Goal: Task Accomplishment & Management: Manage account settings

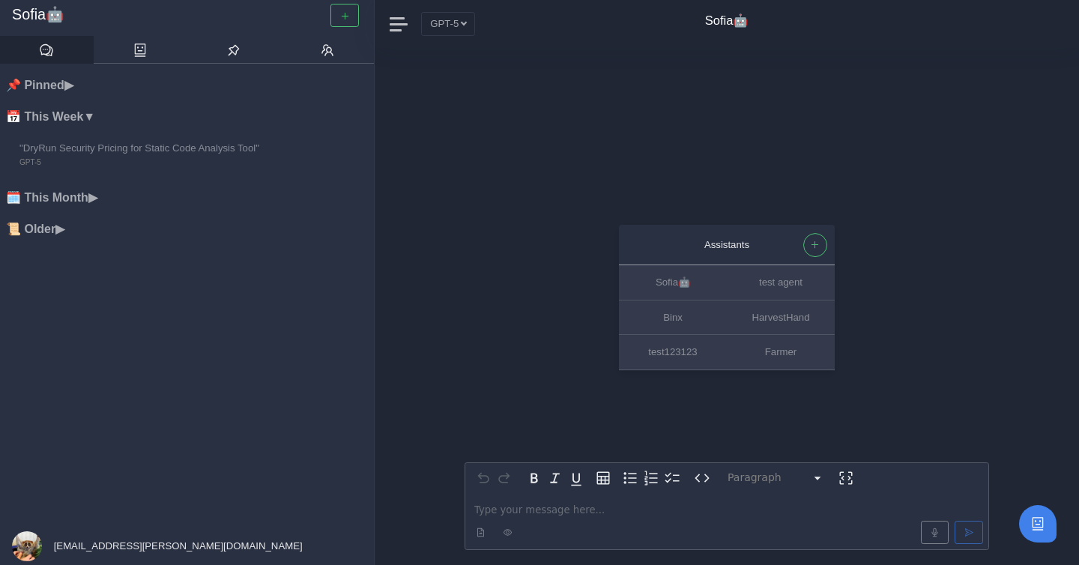
click at [73, 79] on li "📌 Pinned ▶" at bounding box center [190, 85] width 368 height 19
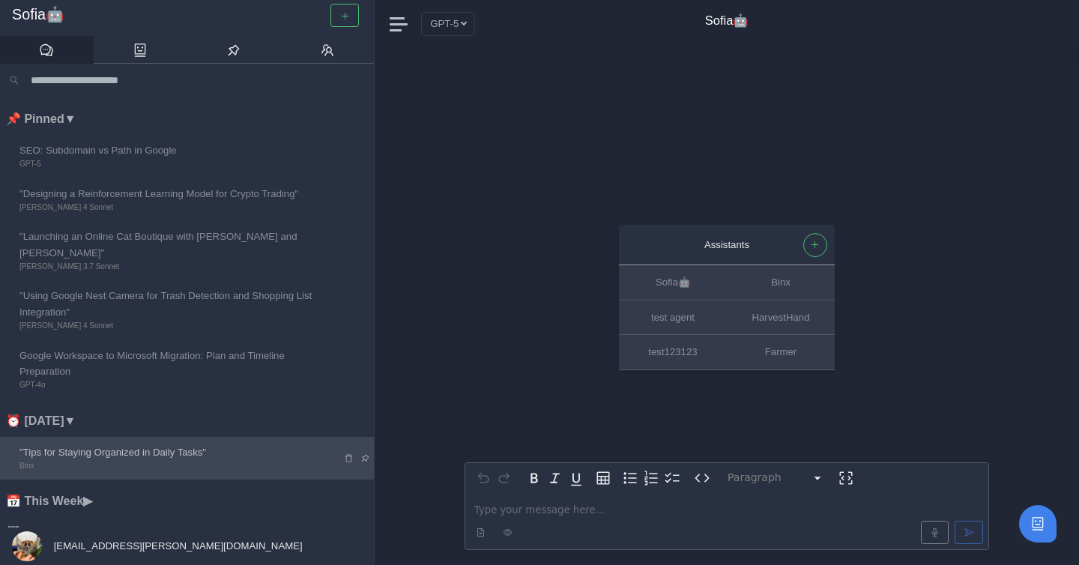
click at [147, 444] on span ""Tips for Staying Organized in Daily Tasks"" at bounding box center [169, 452] width 301 height 16
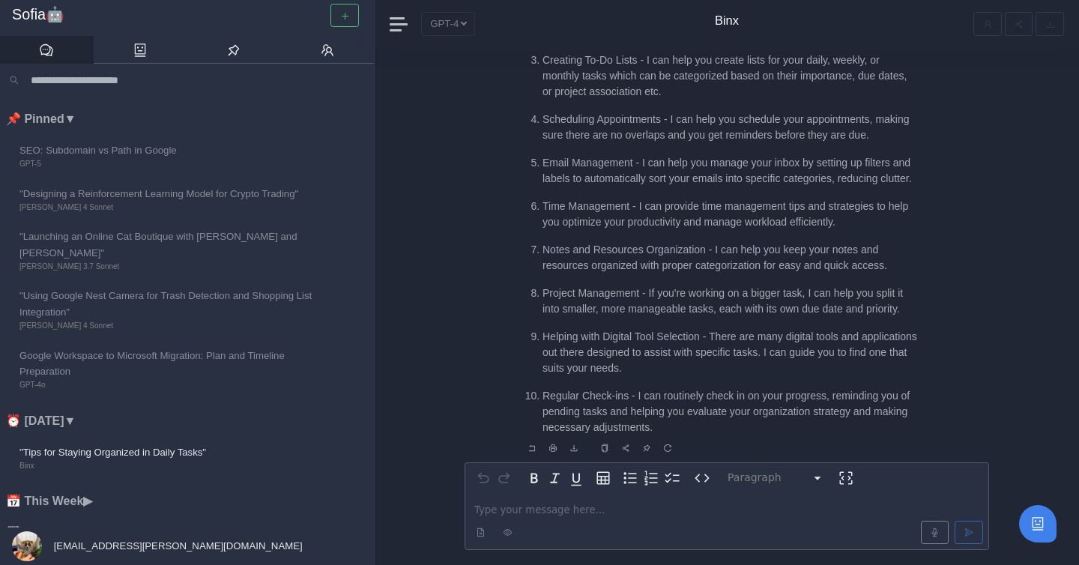
scroll to position [-208, 0]
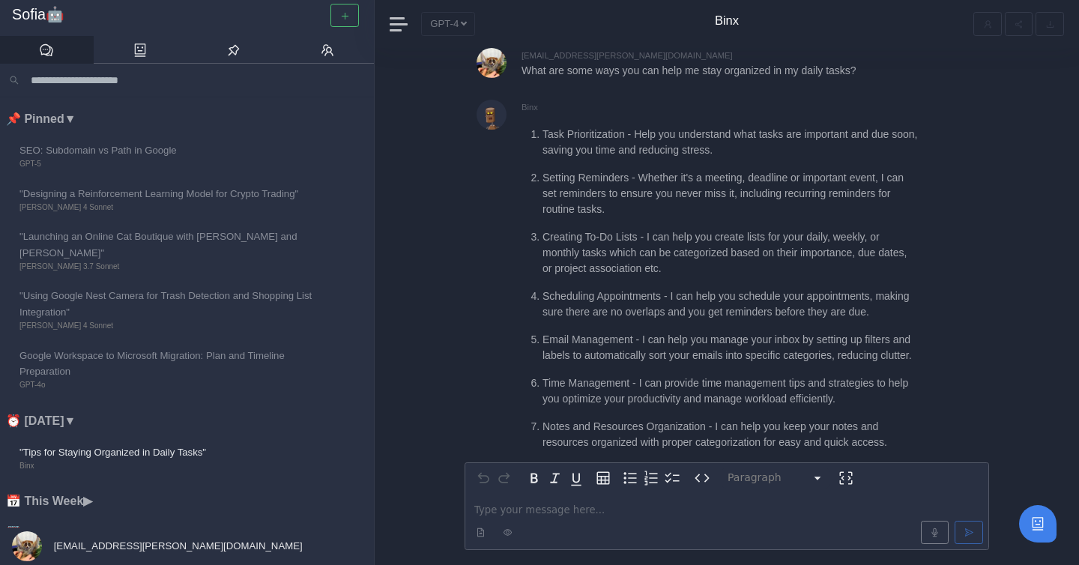
click at [100, 87] on input "Search conversations" at bounding box center [195, 80] width 340 height 21
click at [142, 52] on icon at bounding box center [140, 50] width 15 height 15
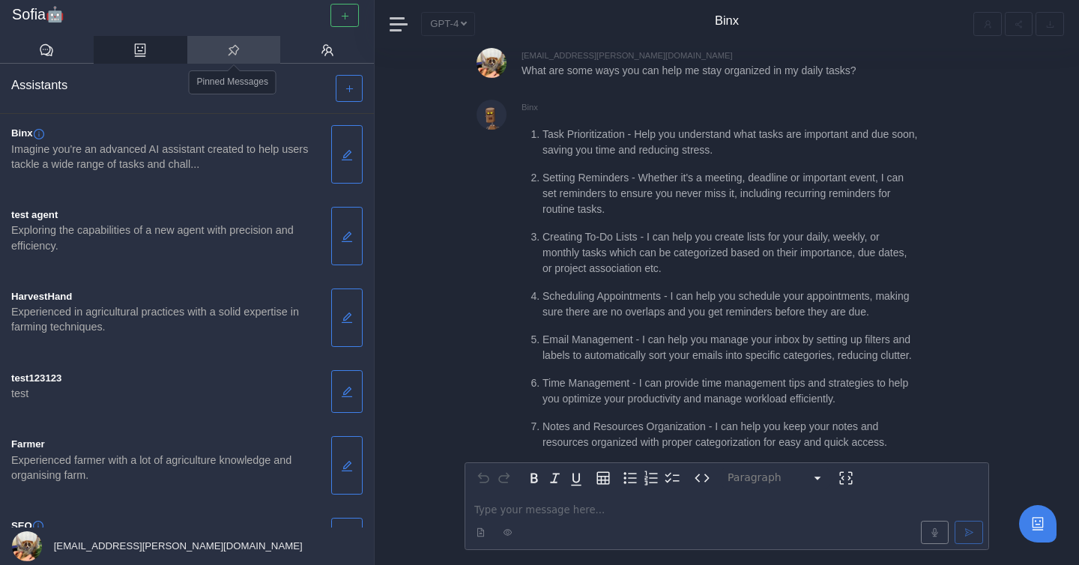
click at [199, 49] on link at bounding box center [234, 50] width 94 height 28
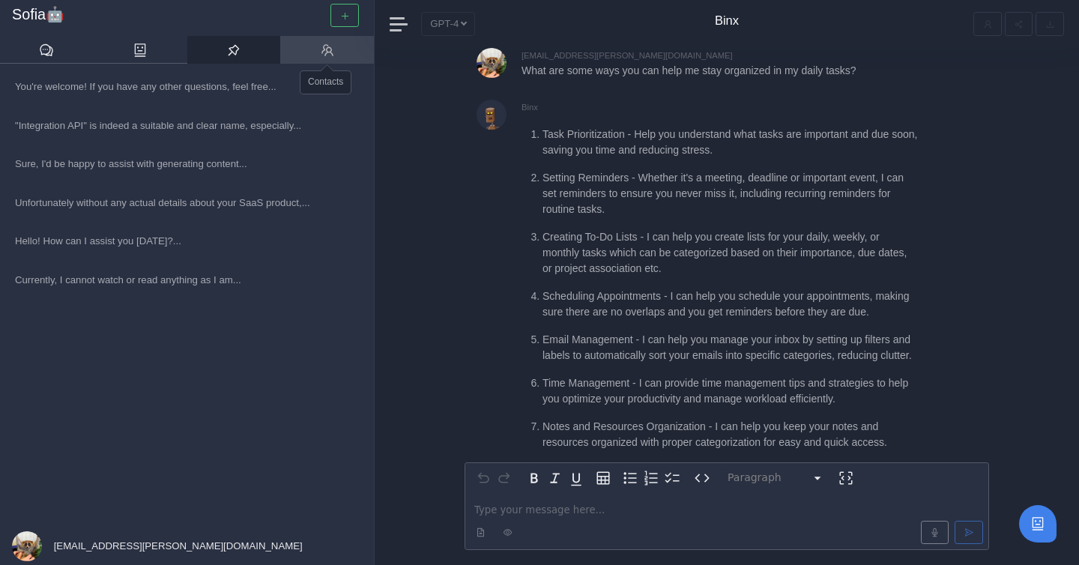
click at [327, 58] on link at bounding box center [327, 50] width 94 height 28
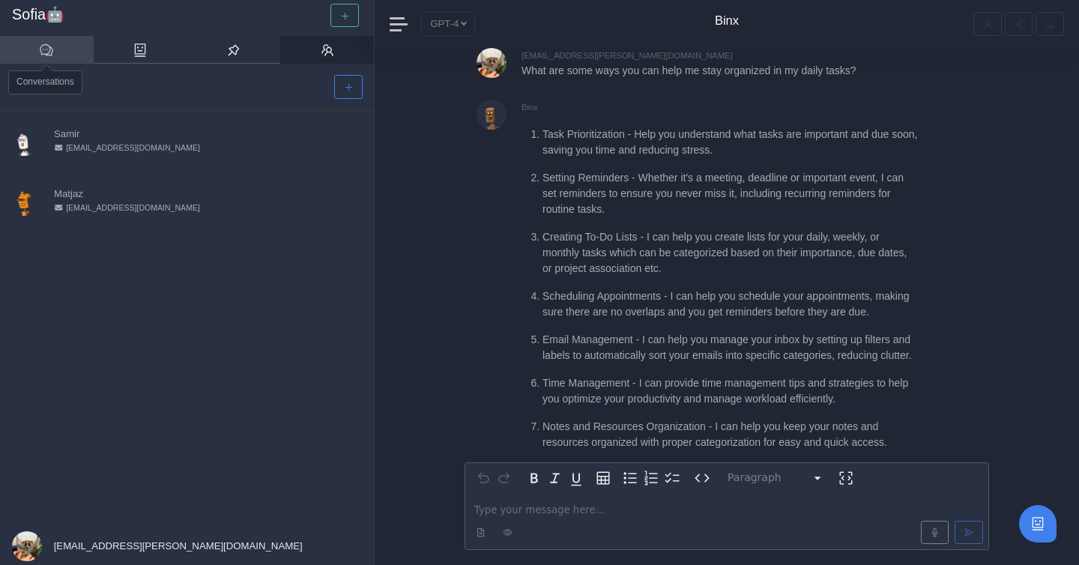
click at [48, 46] on icon at bounding box center [46, 50] width 13 height 12
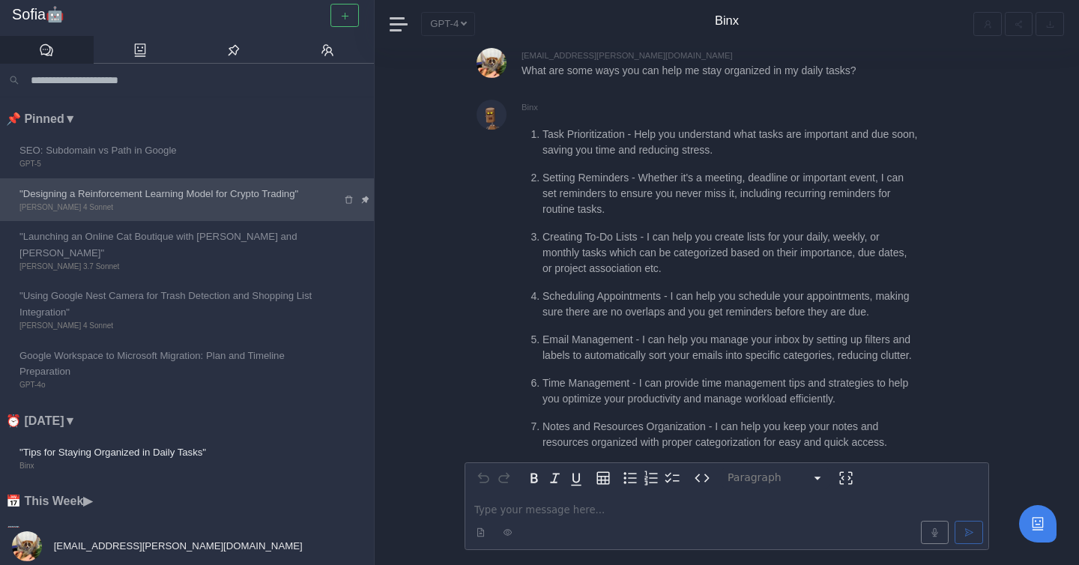
click at [167, 200] on span ""Designing a Reinforcement Learning Model for Crypto Trading"" at bounding box center [169, 194] width 301 height 16
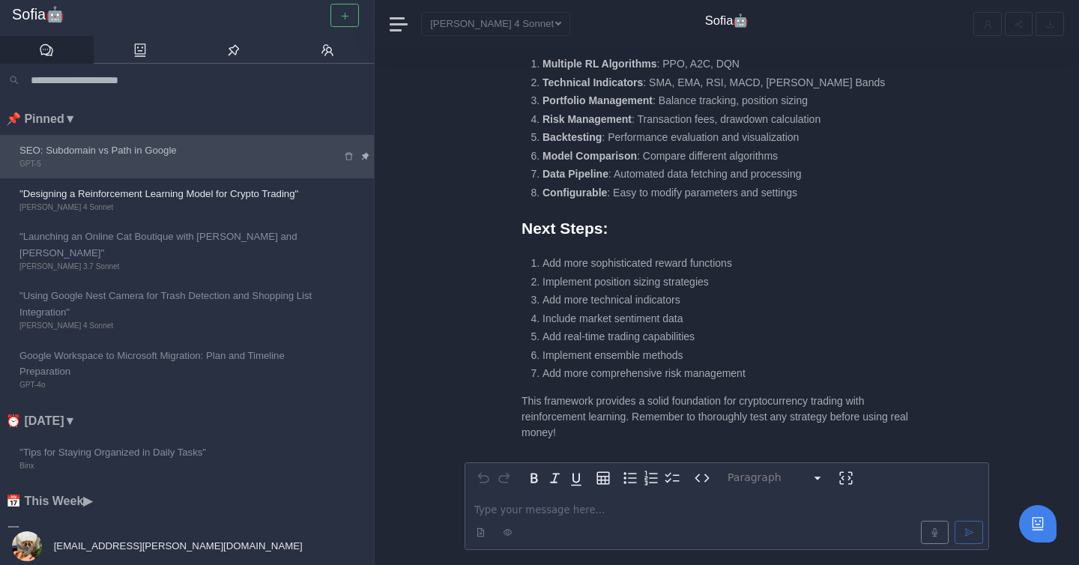
click at [219, 145] on span "SEO: Subdomain vs Path in Google" at bounding box center [169, 150] width 301 height 16
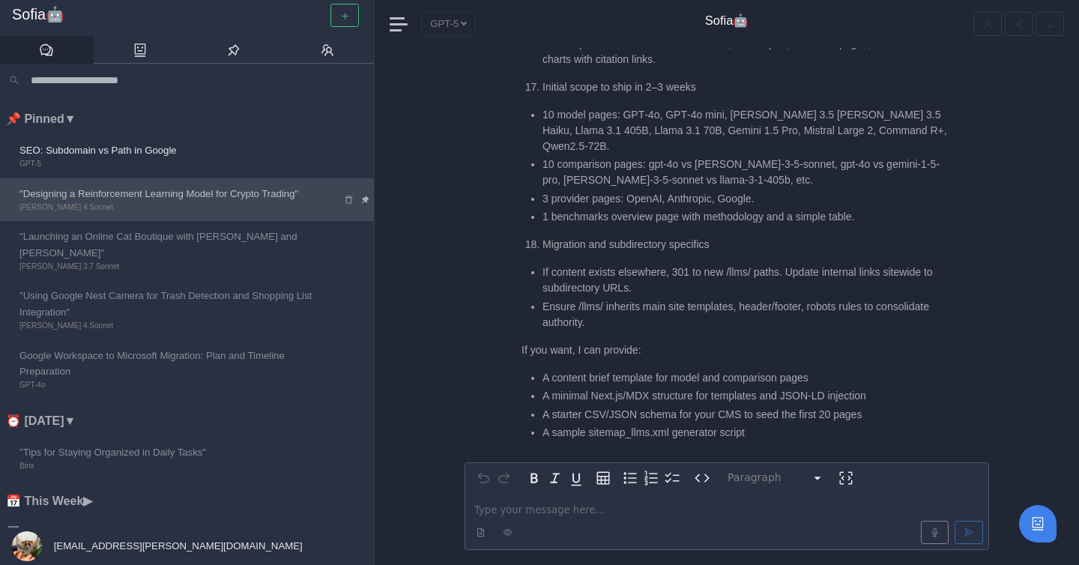
click at [217, 200] on span ""Designing a Reinforcement Learning Model for Crypto Trading"" at bounding box center [169, 194] width 301 height 16
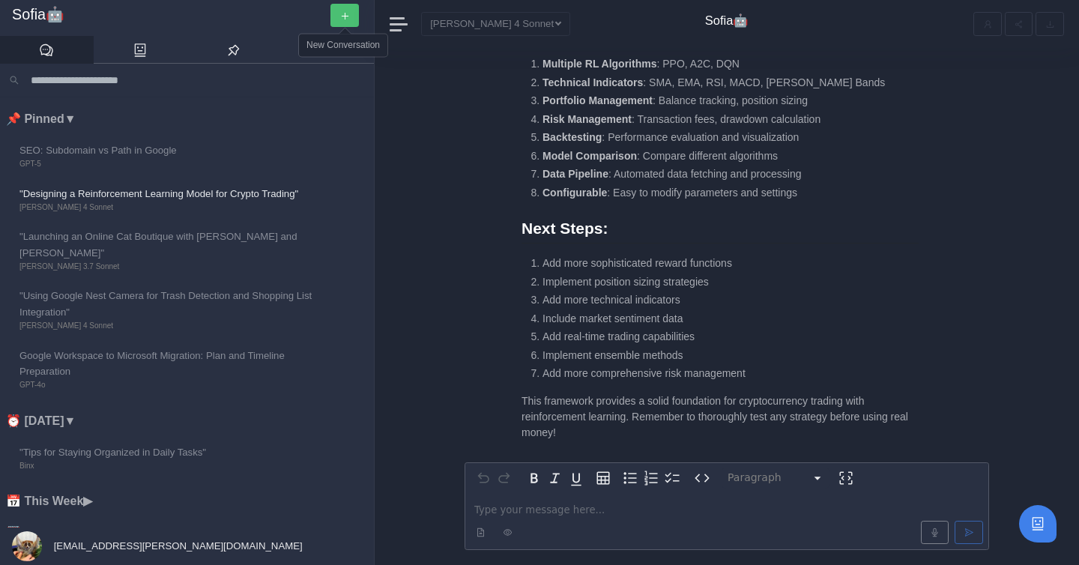
click at [349, 20] on icon "button" at bounding box center [345, 16] width 10 height 10
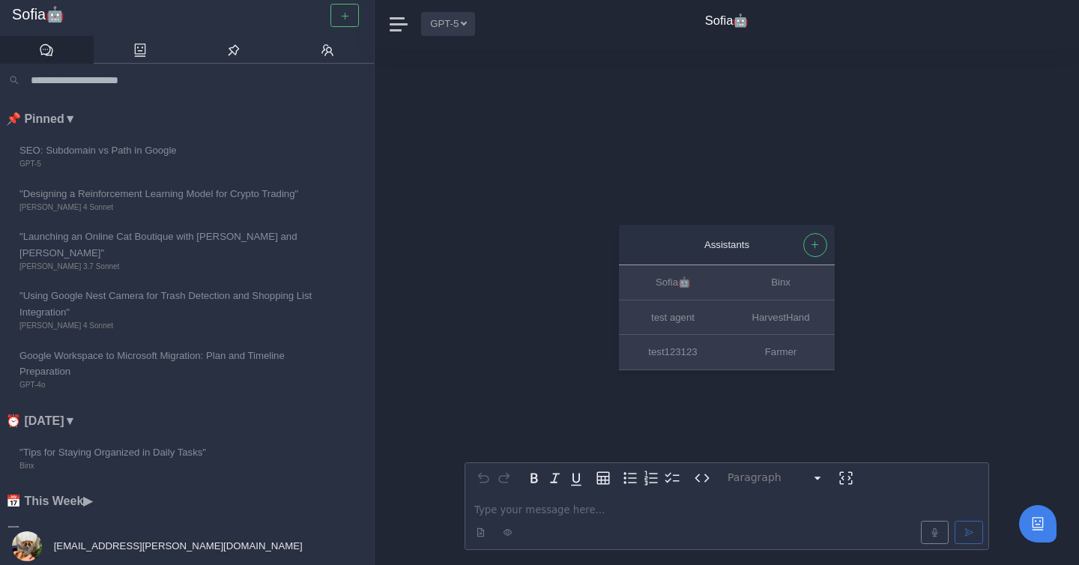
click at [459, 26] on button "GPT-5" at bounding box center [448, 23] width 54 height 23
click at [117, 546] on span "[EMAIL_ADDRESS][PERSON_NAME][DOMAIN_NAME]" at bounding box center [177, 545] width 252 height 11
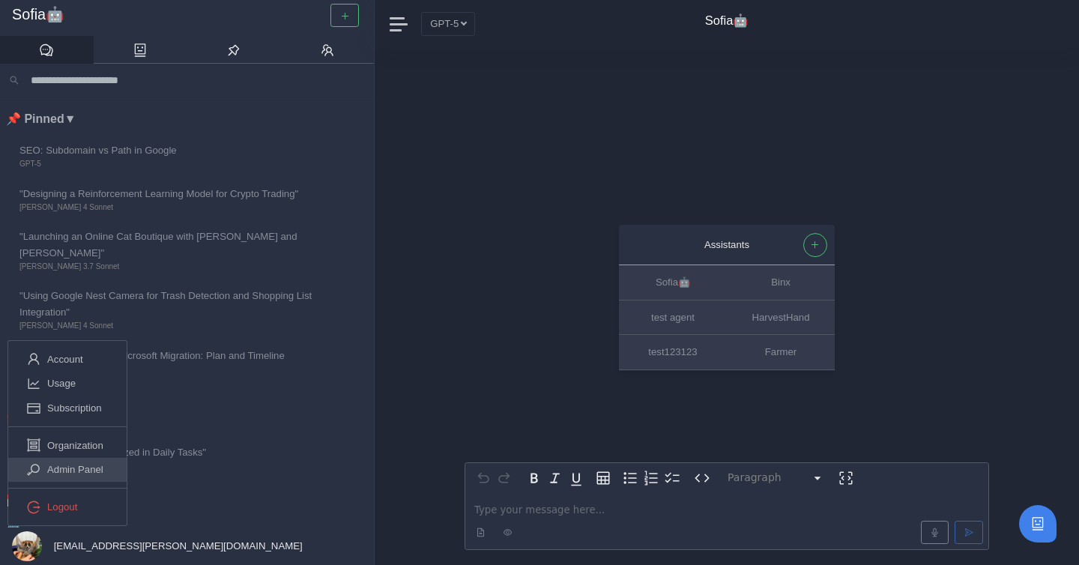
click at [96, 474] on span "Admin Panel" at bounding box center [75, 470] width 56 height 16
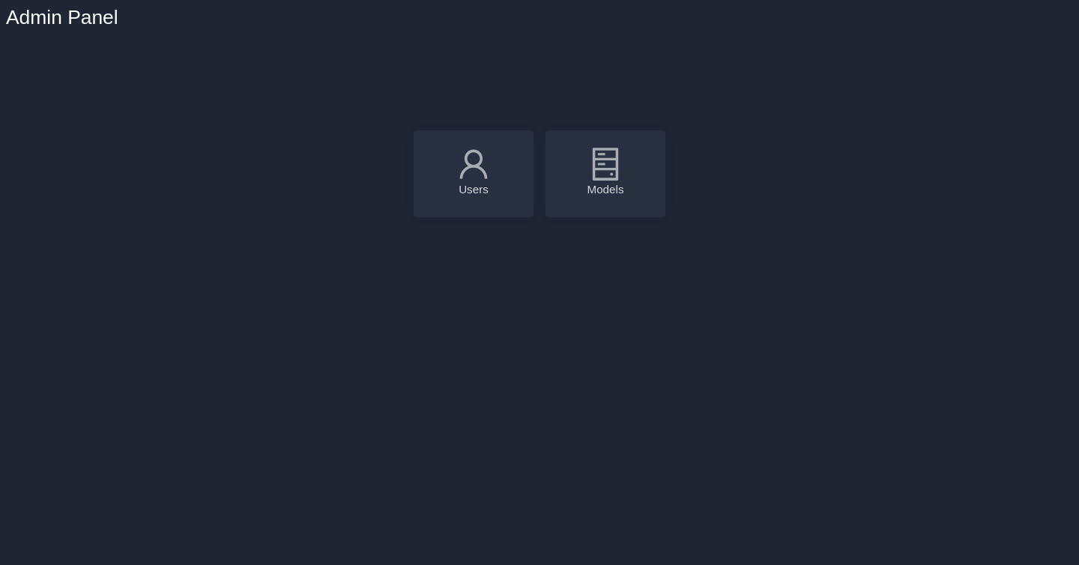
click at [588, 182] on icon at bounding box center [605, 163] width 37 height 37
click at [627, 178] on div "Models" at bounding box center [606, 173] width 120 height 87
click at [487, 181] on icon at bounding box center [473, 163] width 37 height 37
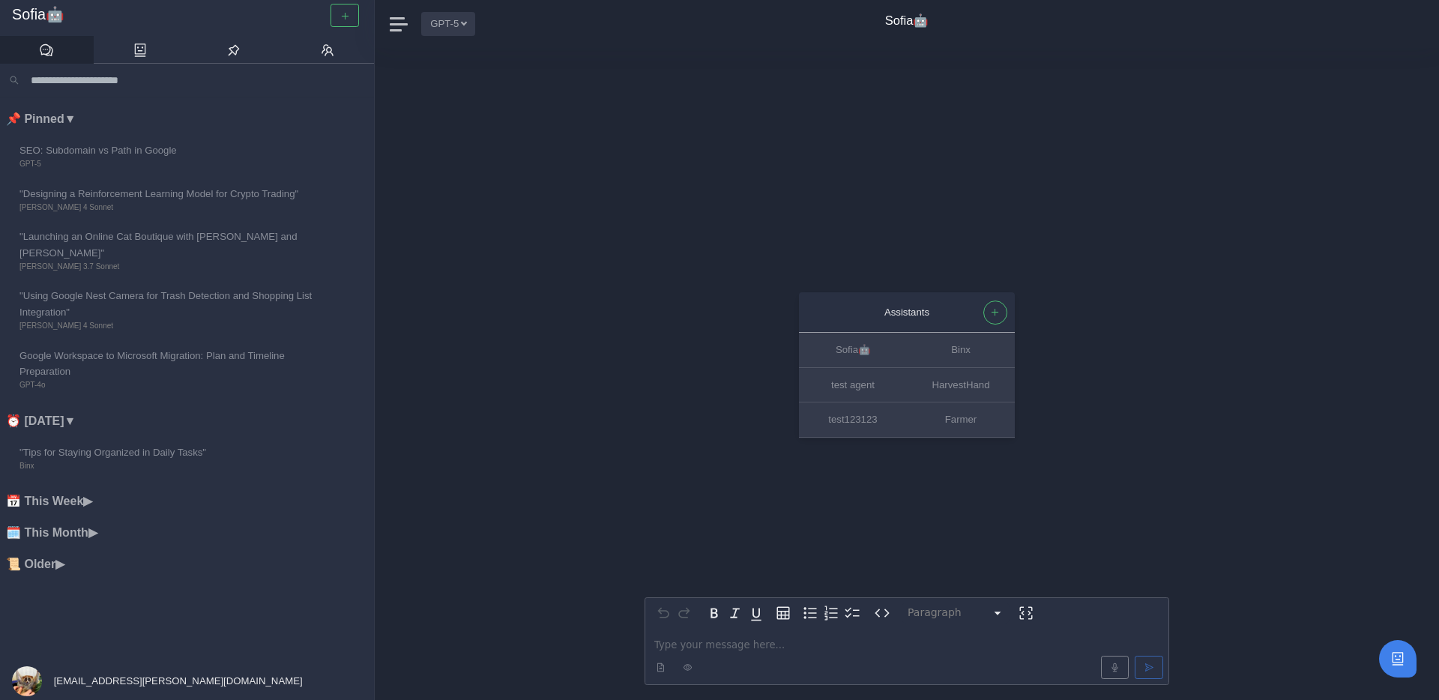
click at [453, 28] on button "GPT-5" at bounding box center [448, 23] width 54 height 23
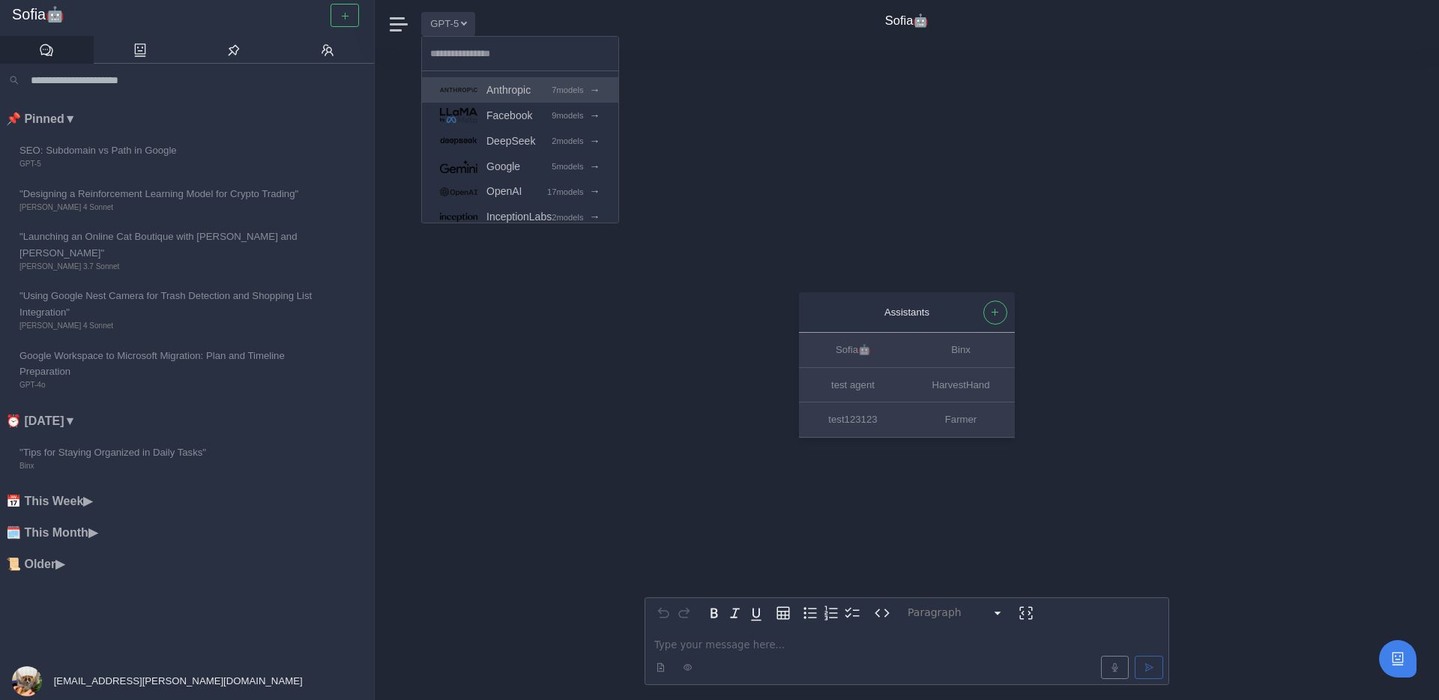
click at [531, 93] on span "Anthropic" at bounding box center [508, 90] width 44 height 17
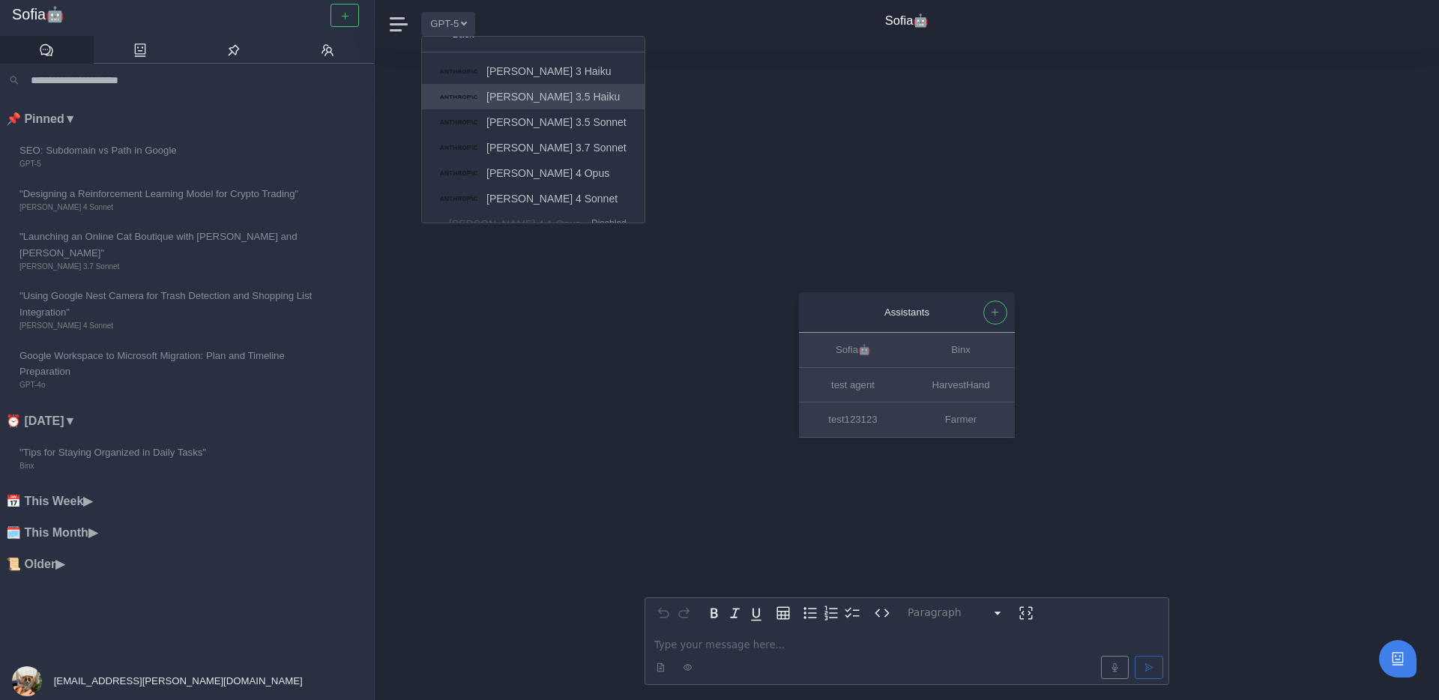
scroll to position [76, 0]
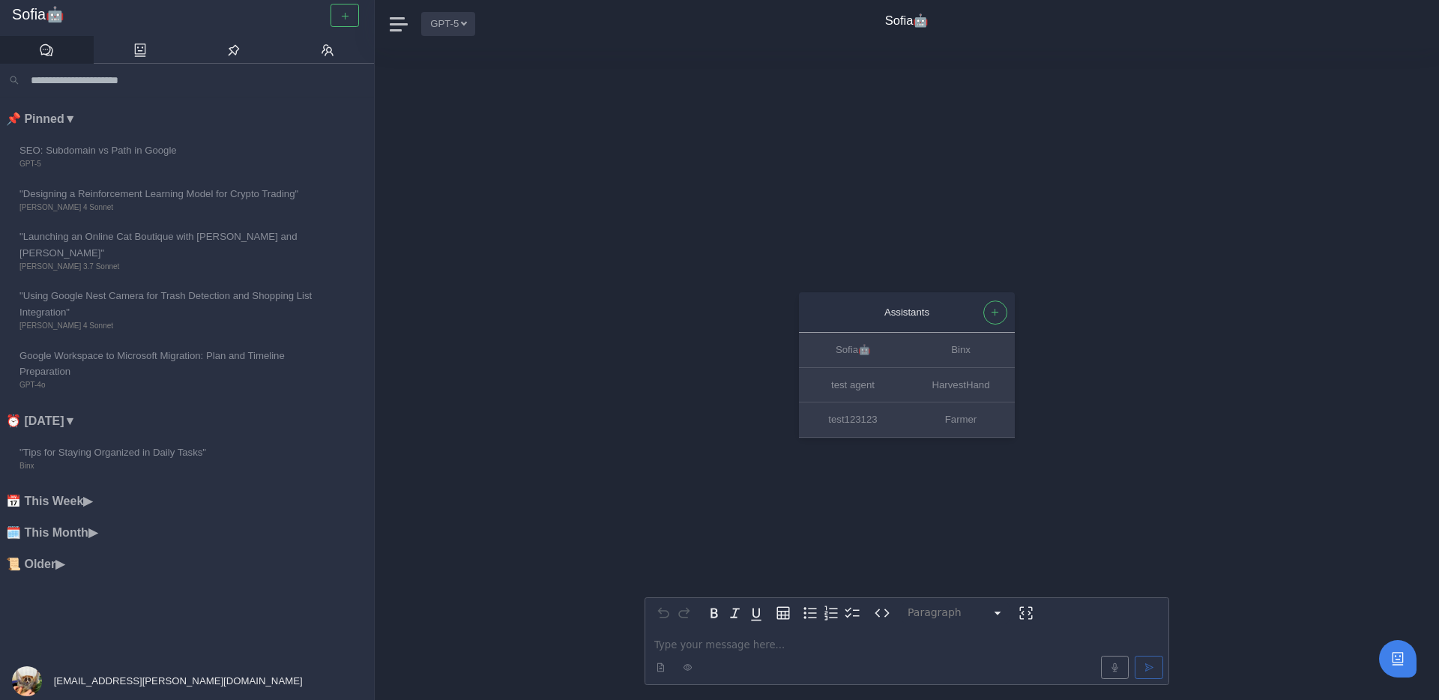
click at [455, 16] on button "GPT-5" at bounding box center [448, 23] width 54 height 23
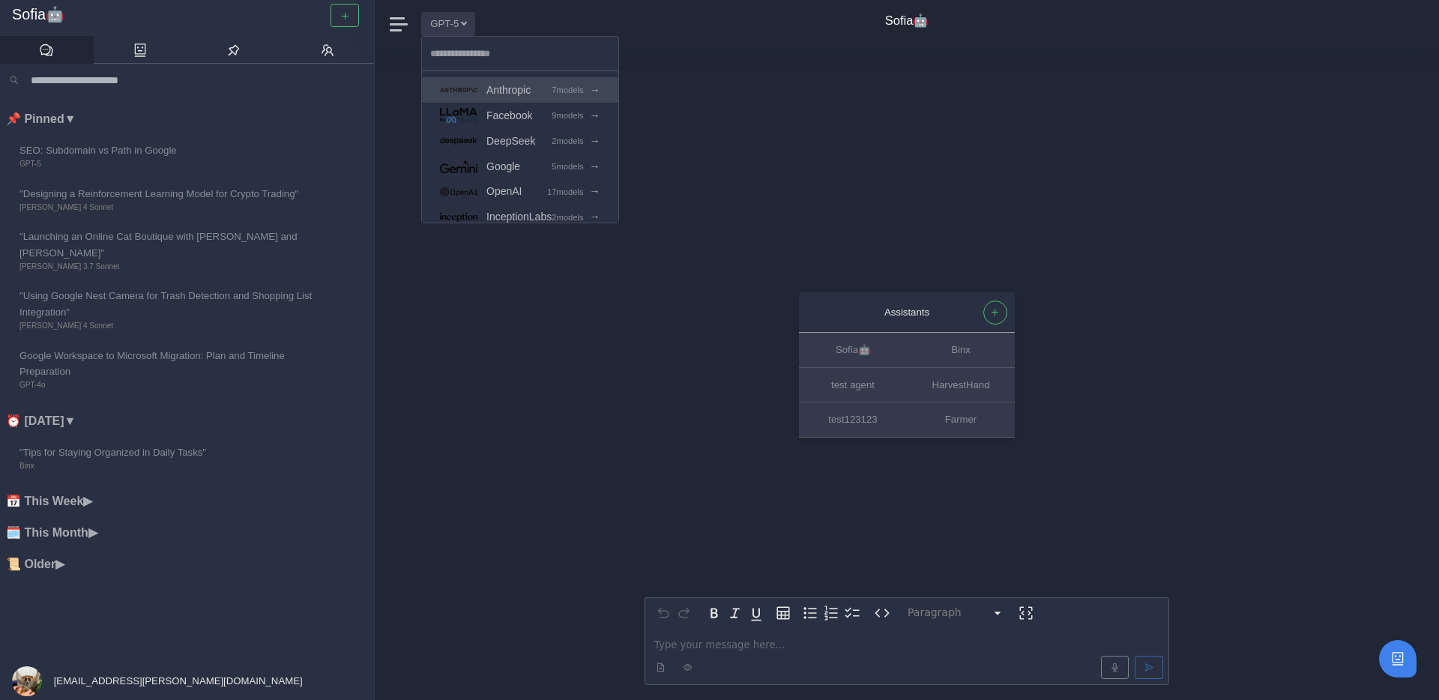
click at [517, 91] on span "Anthropic" at bounding box center [508, 90] width 44 height 17
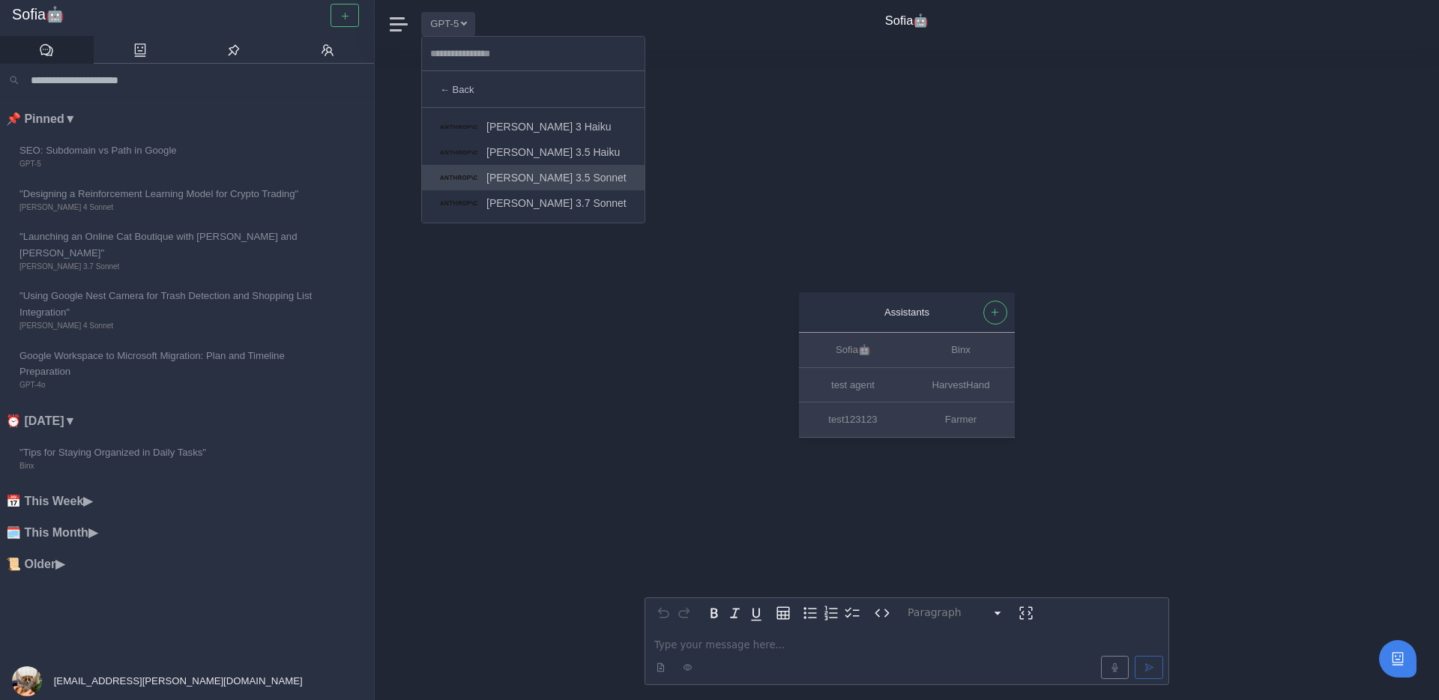
scroll to position [76, 0]
